Goal: Information Seeking & Learning: Check status

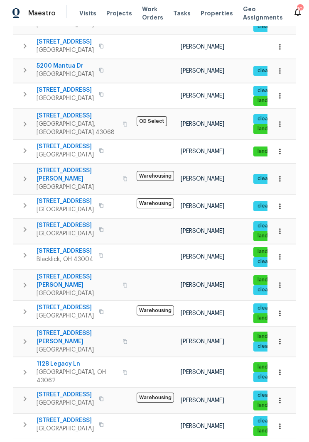
scroll to position [191, 0]
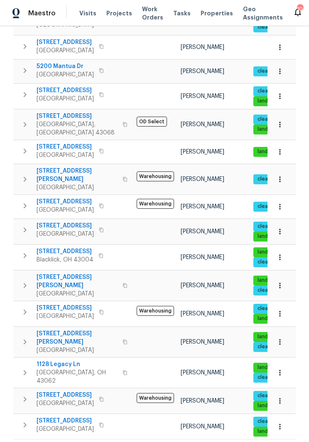
click at [77, 360] on span "1128 Legacy Ln" at bounding box center [77, 364] width 81 height 8
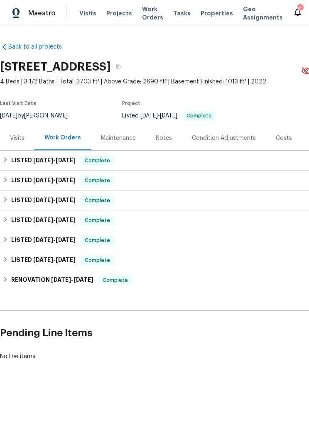
click at [20, 136] on div "Visits" at bounding box center [17, 138] width 15 height 8
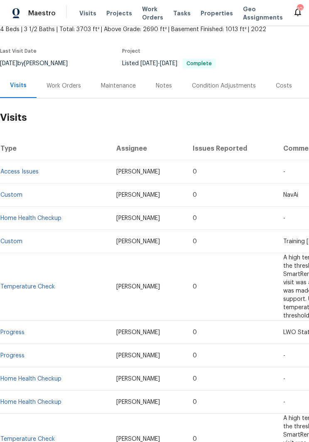
scroll to position [54, 0]
